Goal: Task Accomplishment & Management: Complete application form

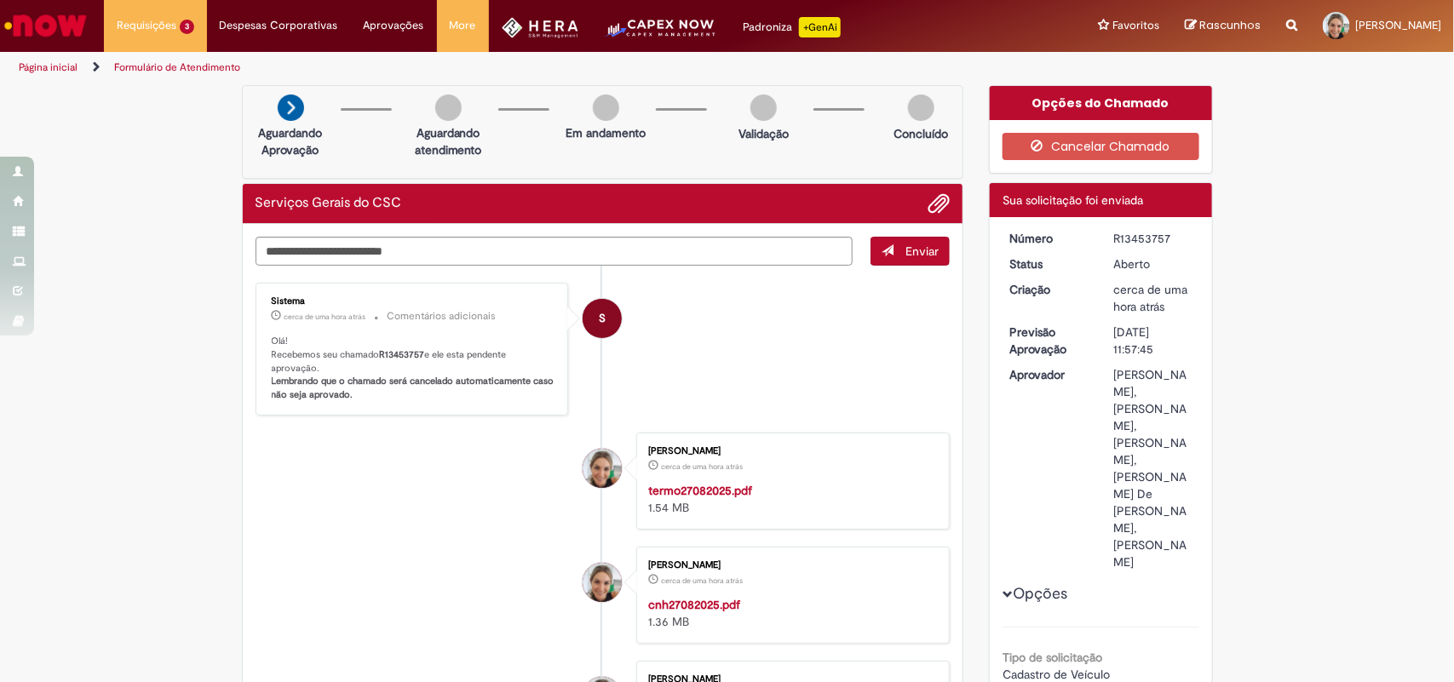
scroll to position [106, 0]
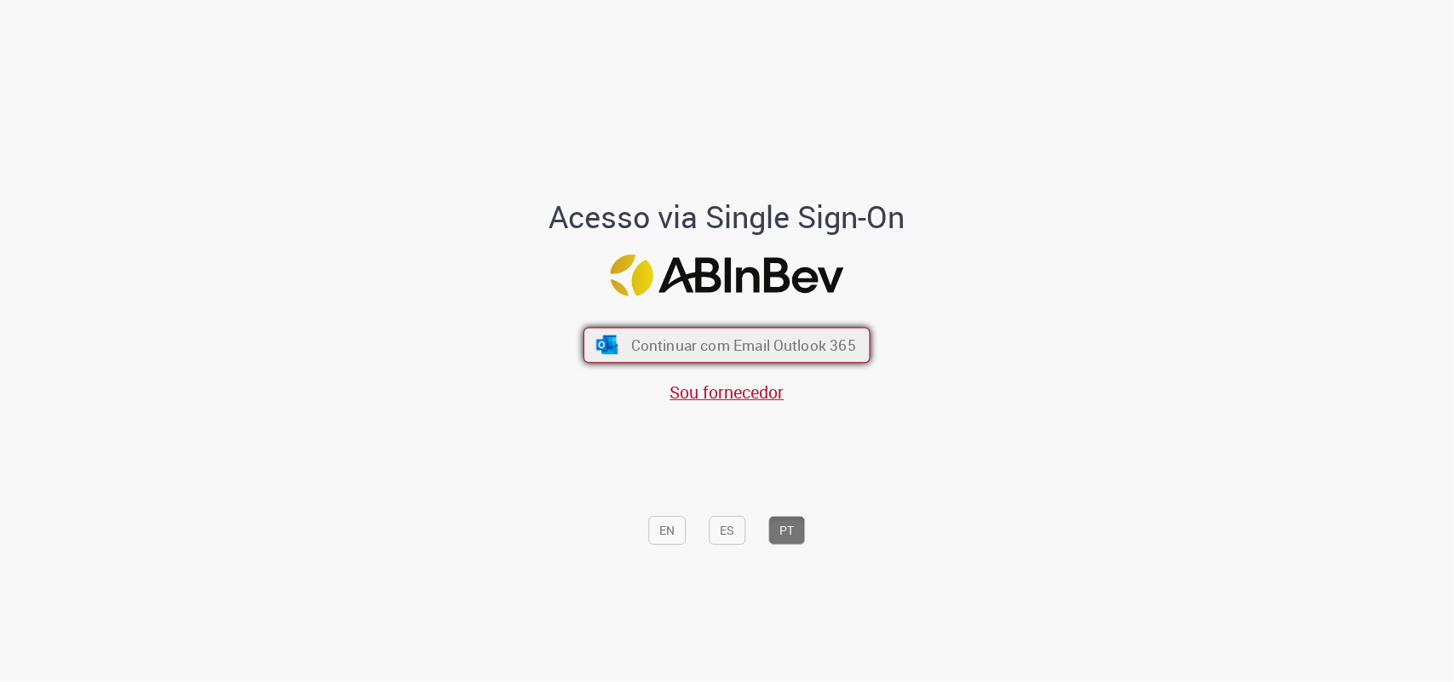
click at [815, 351] on span "Continuar com Email Outlook 365" at bounding box center [743, 346] width 225 height 20
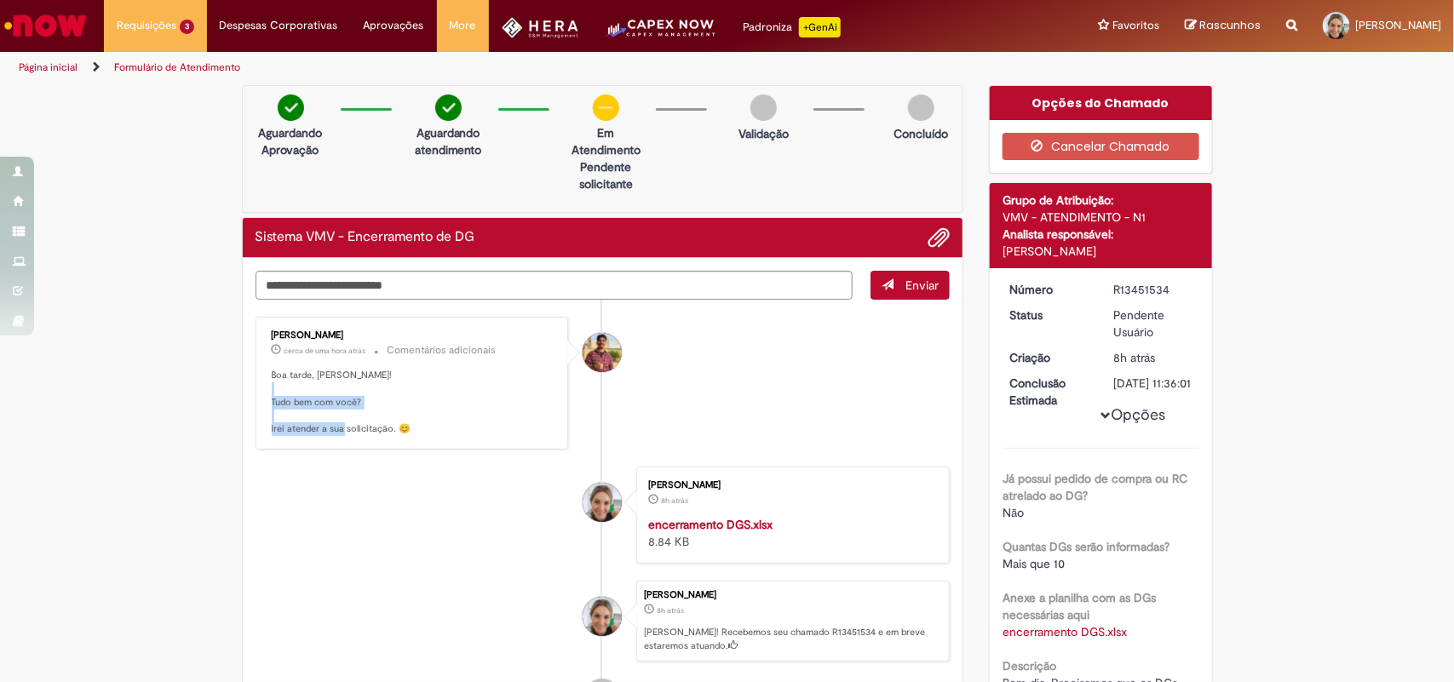
drag, startPoint x: 287, startPoint y: 398, endPoint x: 356, endPoint y: 428, distance: 75.2
click at [356, 428] on p "Boa tarde, [PERSON_NAME]! Tudo bem com você? Irei atender a sua solicitação. 😊" at bounding box center [414, 402] width 284 height 67
